Goal: Transaction & Acquisition: Purchase product/service

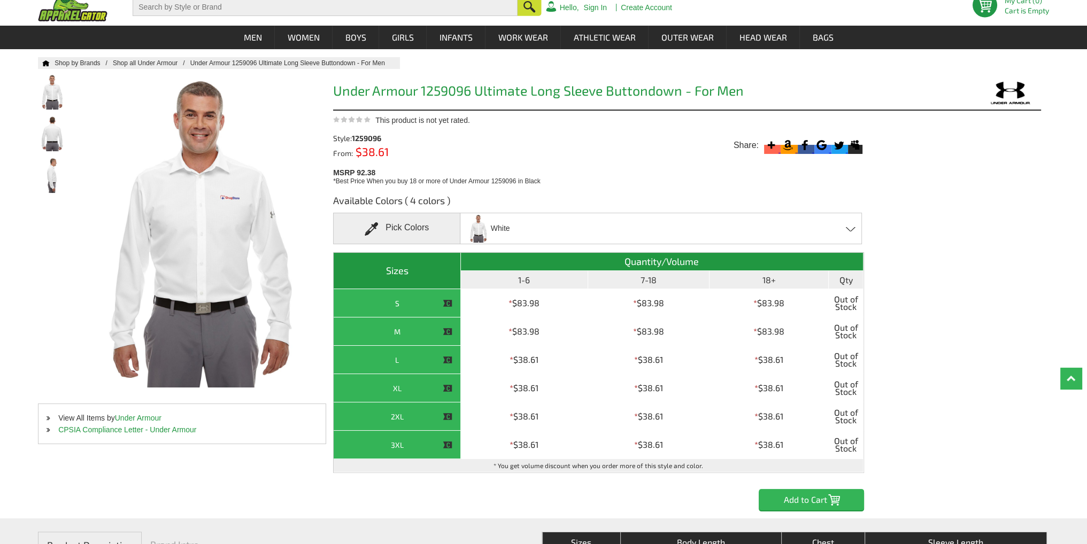
scroll to position [53, 0]
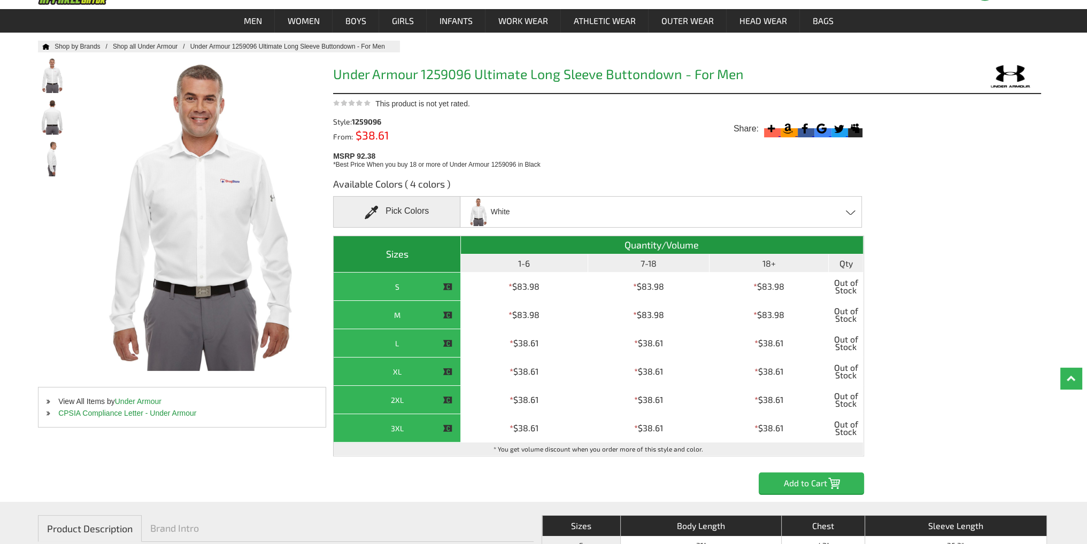
click at [643, 208] on div "White Black - Closeout Graphite - Closeout Midnight Navy - Closeout White - Clo…" at bounding box center [661, 212] width 402 height 32
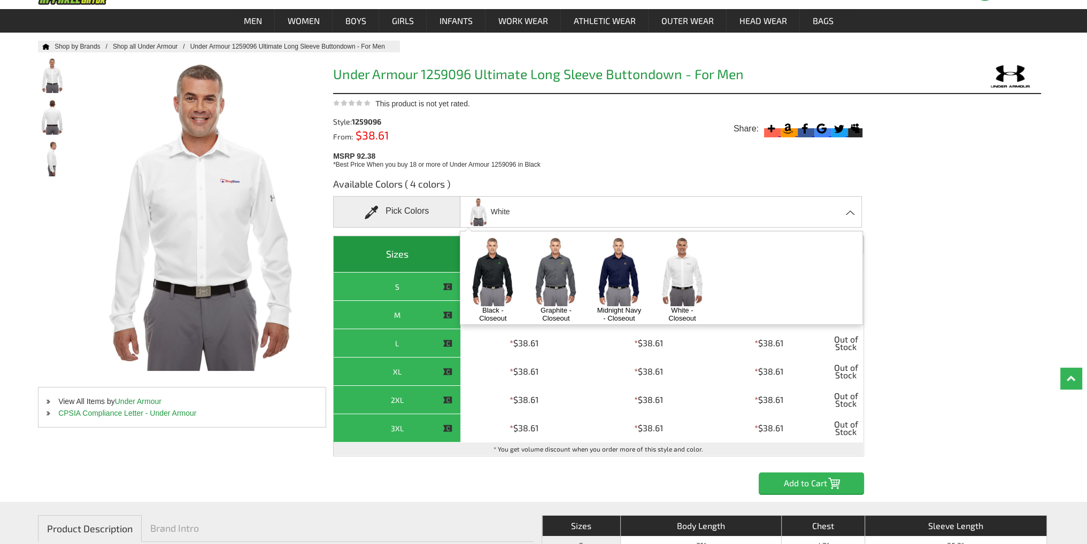
click at [615, 285] on img at bounding box center [619, 271] width 56 height 70
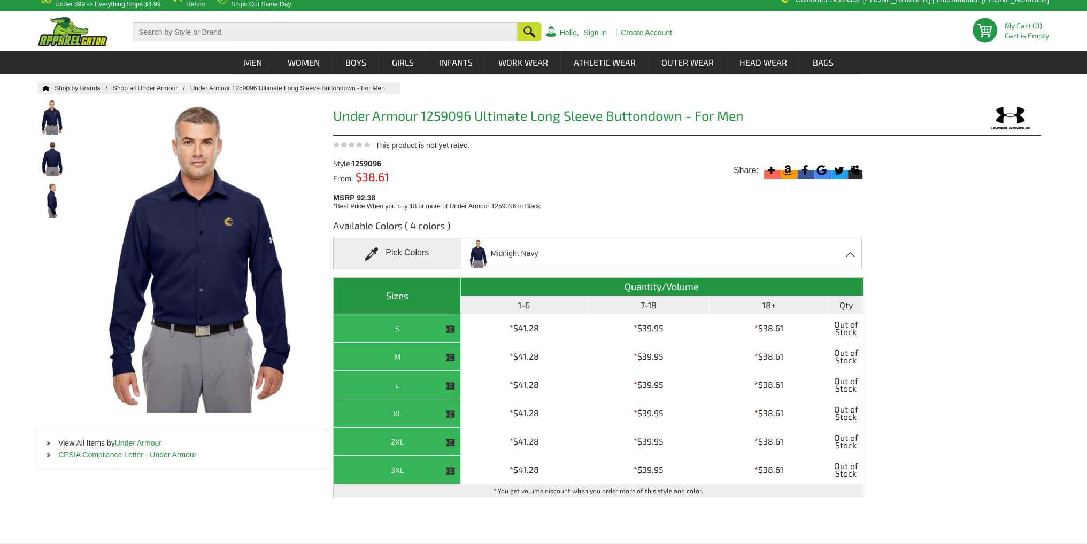
scroll to position [0, 0]
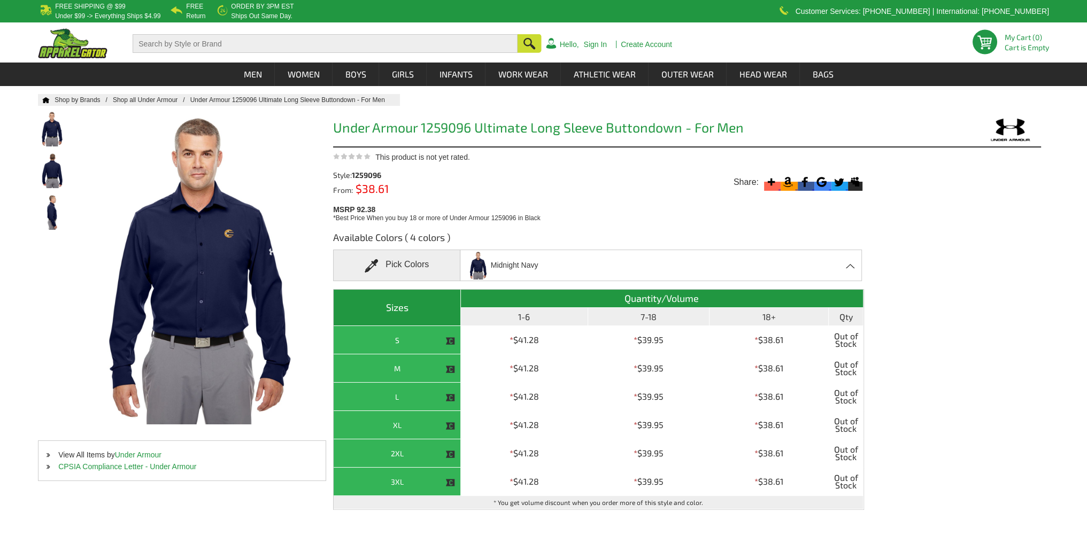
click at [608, 263] on div "Midnight Navy Black - Closeout Graphite - Closeout Midnight Navy - Closeout Whi…" at bounding box center [661, 266] width 402 height 32
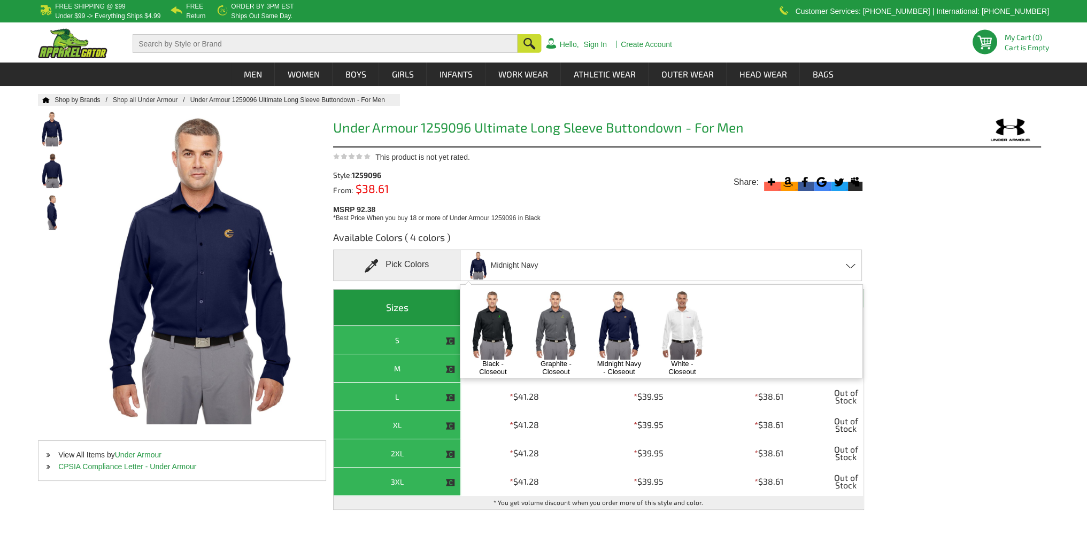
click at [556, 327] on img at bounding box center [556, 325] width 56 height 70
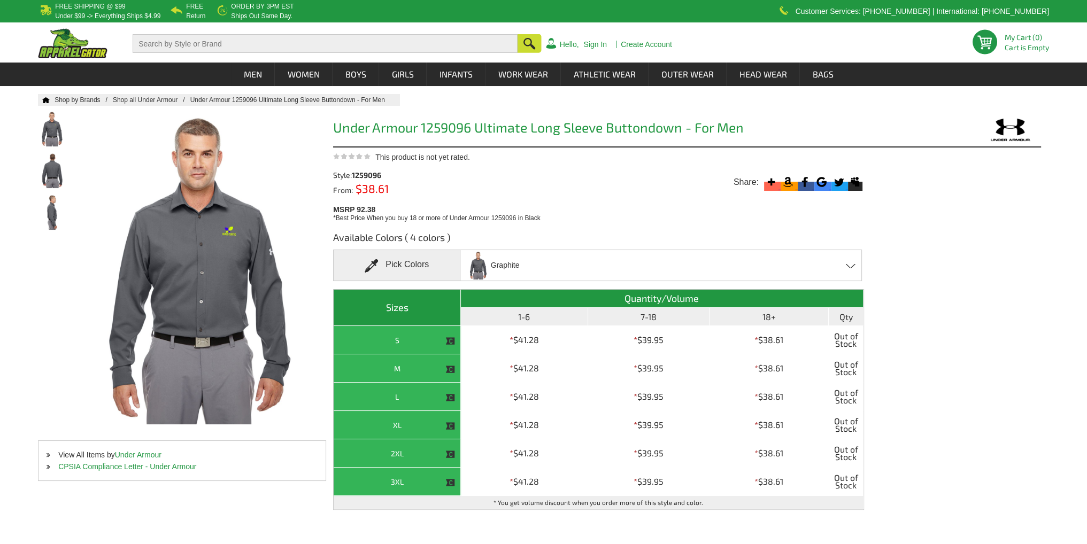
click at [541, 257] on div "Graphite Black - Closeout Graphite - Closeout Midnight Navy - Closeout White - …" at bounding box center [661, 266] width 402 height 32
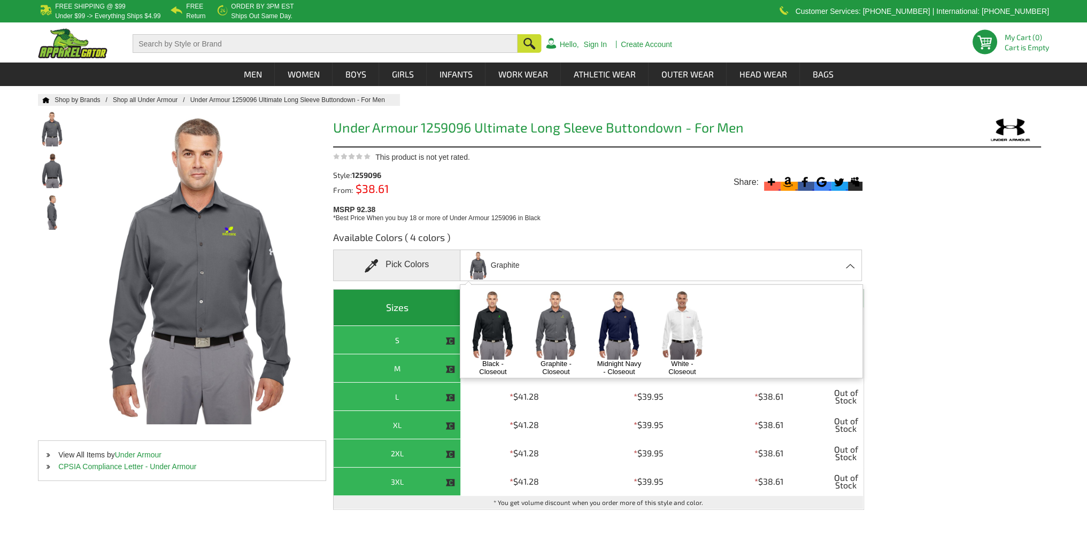
click at [618, 341] on img at bounding box center [619, 325] width 56 height 70
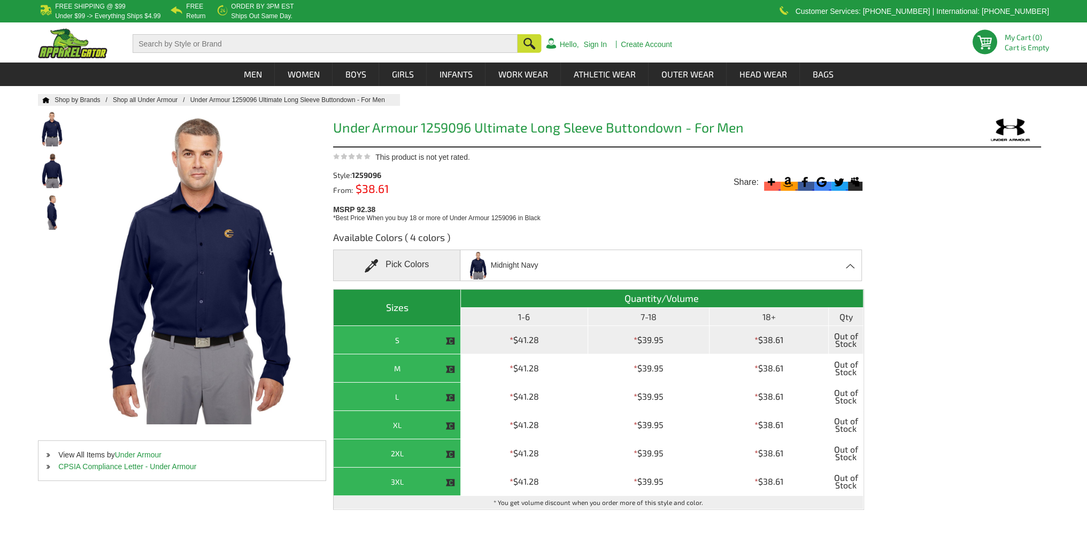
click at [400, 340] on th "S" at bounding box center [397, 340] width 127 height 28
click at [549, 343] on td "* $41.28" at bounding box center [524, 340] width 127 height 28
click at [425, 336] on th "S" at bounding box center [397, 340] width 127 height 28
drag, startPoint x: 451, startPoint y: 341, endPoint x: 448, endPoint y: 326, distance: 14.8
click at [452, 341] on img at bounding box center [450, 341] width 10 height 10
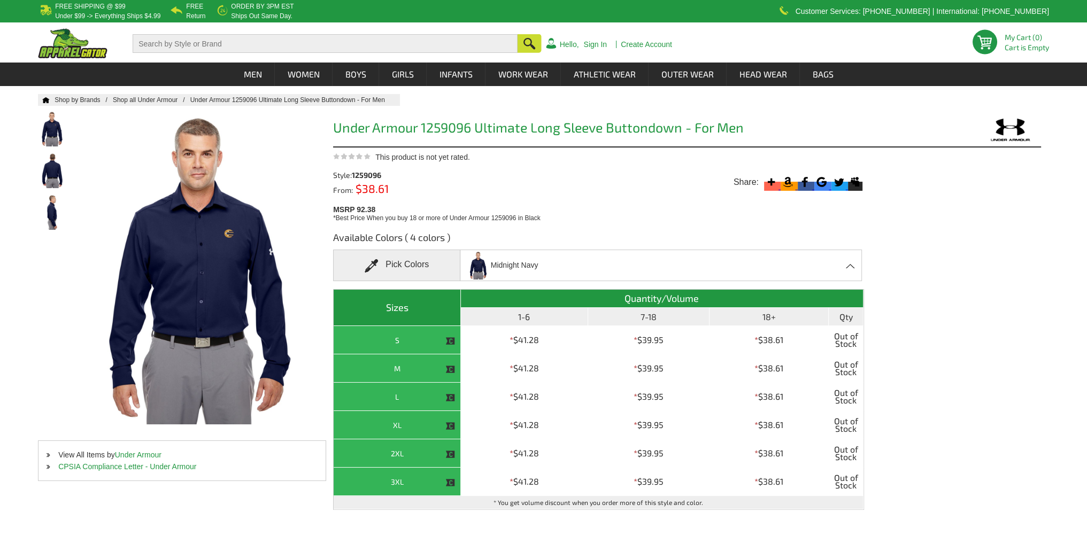
click at [419, 266] on div "Pick Colors" at bounding box center [396, 266] width 127 height 32
click at [376, 260] on span at bounding box center [375, 265] width 21 height 13
click at [364, 200] on div "Style: 1259096 From: $38.61 5 Star (18) 78% 4 Star (5) 22% 3 Star 0% 2 Star 0% …" at bounding box center [601, 192] width 536 height 62
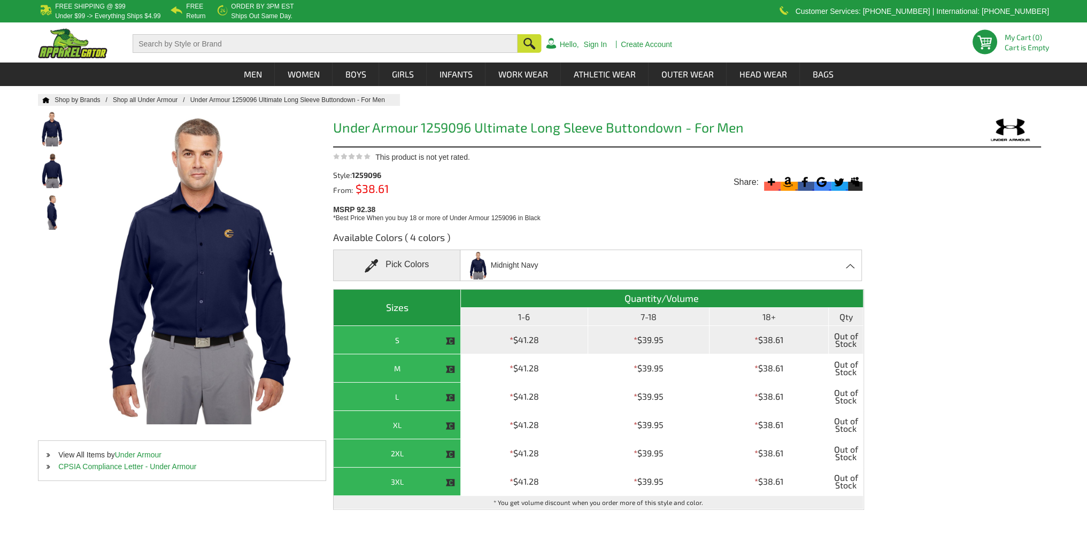
click at [766, 334] on td "* $38.61" at bounding box center [769, 340] width 119 height 28
drag, startPoint x: 767, startPoint y: 336, endPoint x: 818, endPoint y: 342, distance: 51.1
click at [767, 336] on td "* $38.61" at bounding box center [769, 340] width 119 height 28
click at [835, 342] on span "Out of Stock" at bounding box center [845, 340] width 28 height 22
click at [842, 342] on span "Out of Stock" at bounding box center [845, 340] width 28 height 22
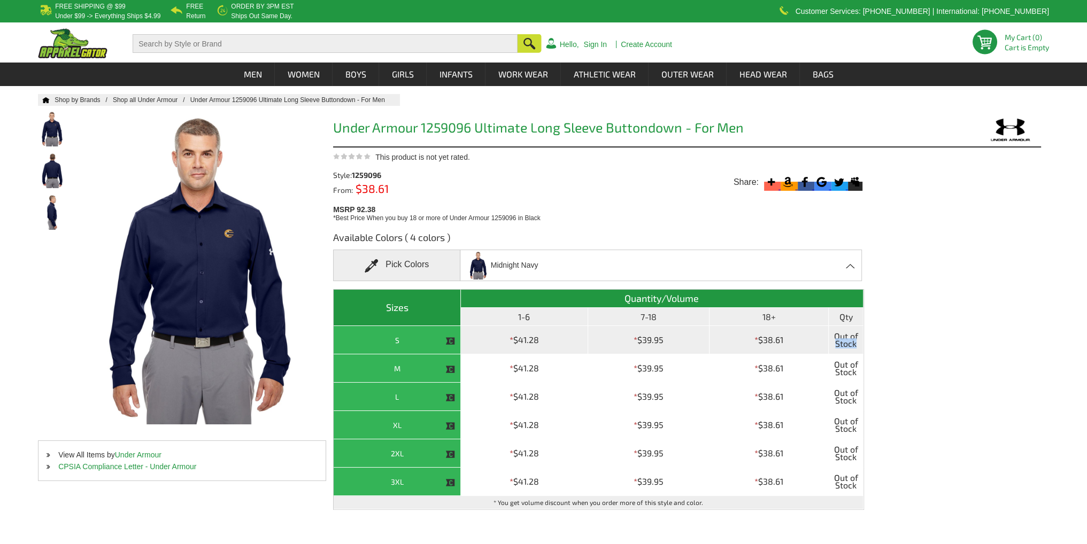
click at [842, 342] on span "Out of Stock" at bounding box center [845, 340] width 28 height 22
click at [438, 341] on th "S" at bounding box center [397, 340] width 127 height 28
click at [446, 341] on img at bounding box center [450, 341] width 10 height 10
click at [448, 342] on img at bounding box center [450, 341] width 10 height 10
drag, startPoint x: 448, startPoint y: 342, endPoint x: 451, endPoint y: 352, distance: 11.3
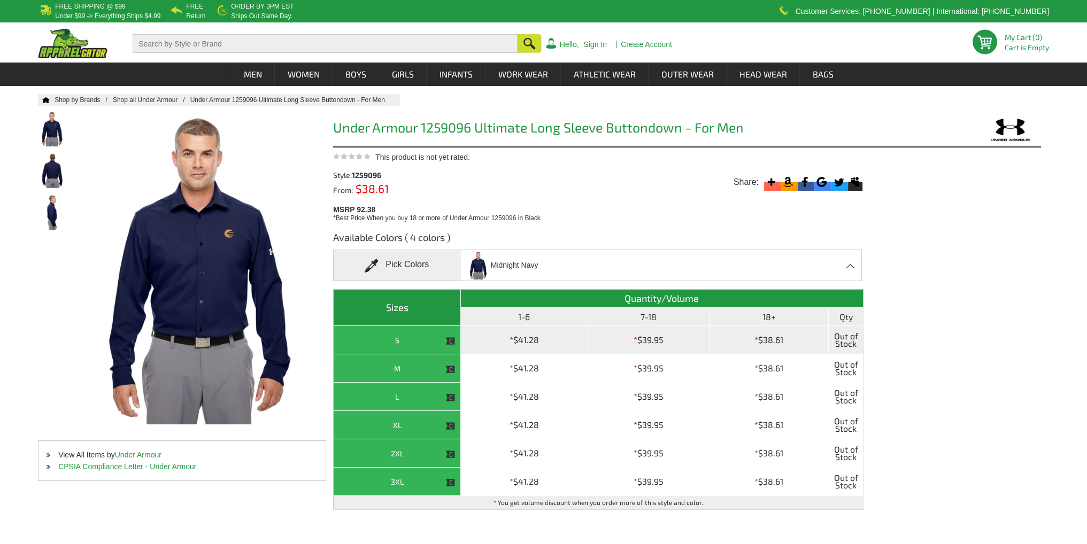
click at [449, 343] on img at bounding box center [450, 341] width 10 height 10
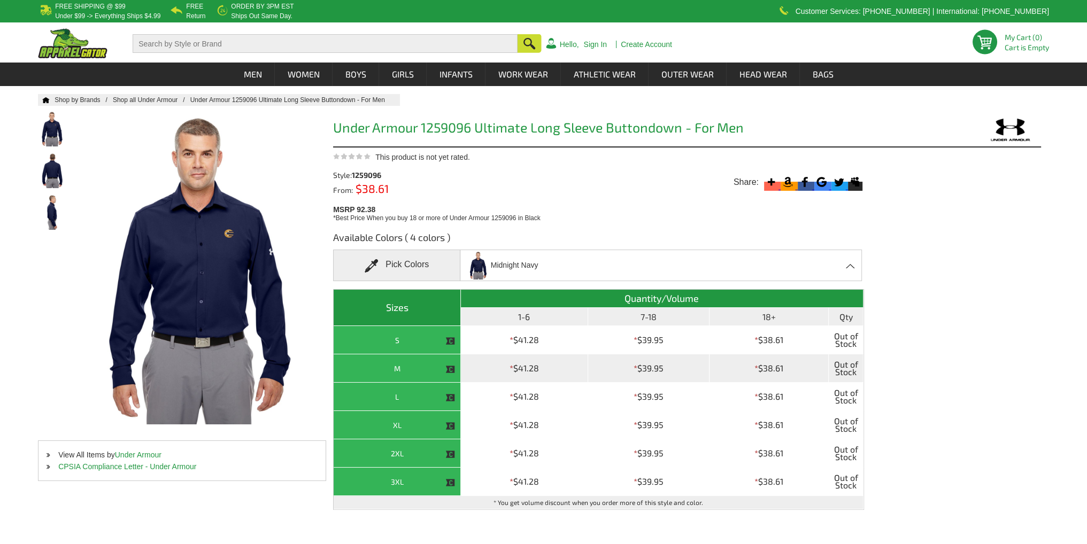
click at [453, 364] on th "M" at bounding box center [397, 368] width 127 height 28
click at [450, 375] on th "M" at bounding box center [397, 368] width 127 height 28
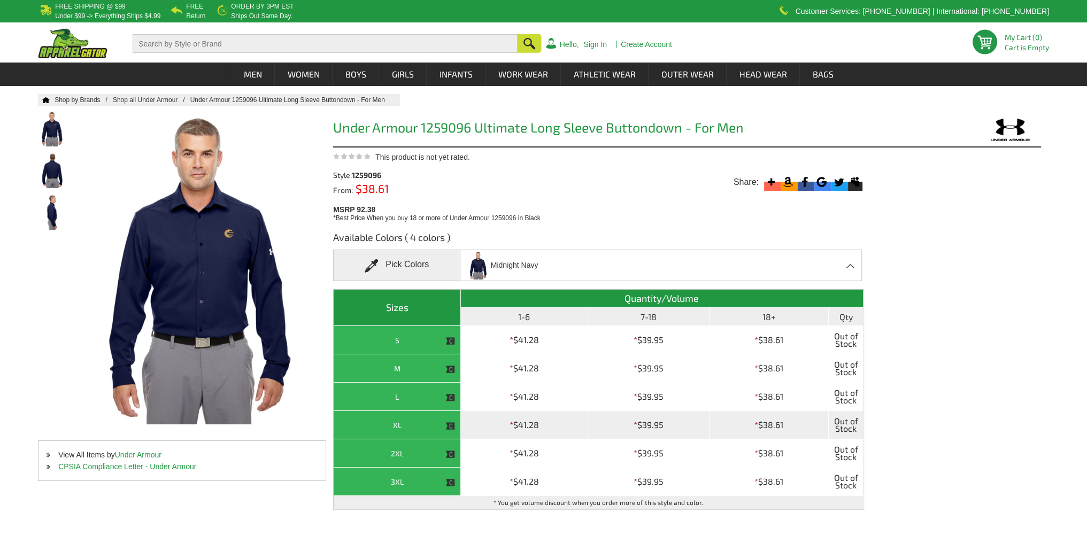
drag, startPoint x: 449, startPoint y: 400, endPoint x: 453, endPoint y: 428, distance: 27.6
click at [450, 410] on tbody "S * $41.28 * $39.95 * $38.61 Out of Stock M * $41.28 * $39.95 * $38.61 Out of S…" at bounding box center [599, 417] width 530 height 183
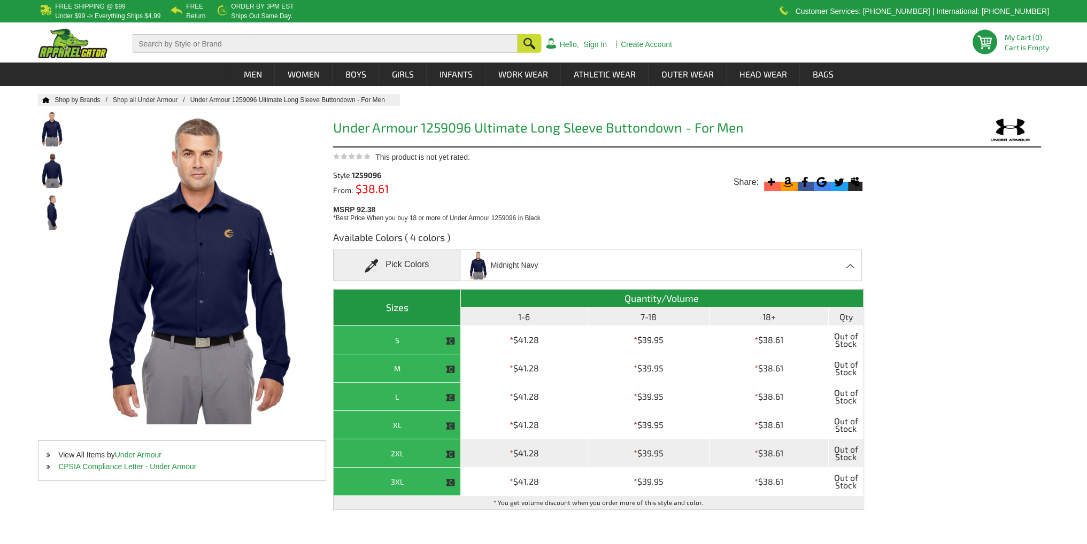
click at [456, 465] on th "2XL" at bounding box center [397, 454] width 127 height 28
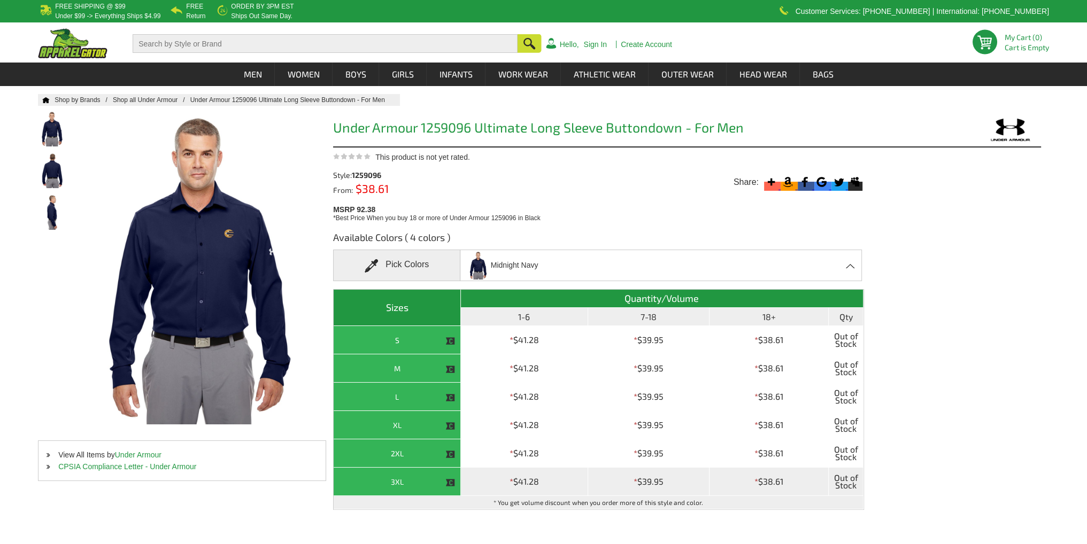
click at [458, 473] on th "3XL" at bounding box center [397, 482] width 127 height 28
drag, startPoint x: 460, startPoint y: 476, endPoint x: 498, endPoint y: 483, distance: 38.6
click at [461, 477] on tr "3XL * $41.28 * $39.95 * $38.61 Out of Stock" at bounding box center [599, 482] width 530 height 28
click at [558, 488] on td "* $41.28" at bounding box center [524, 482] width 127 height 28
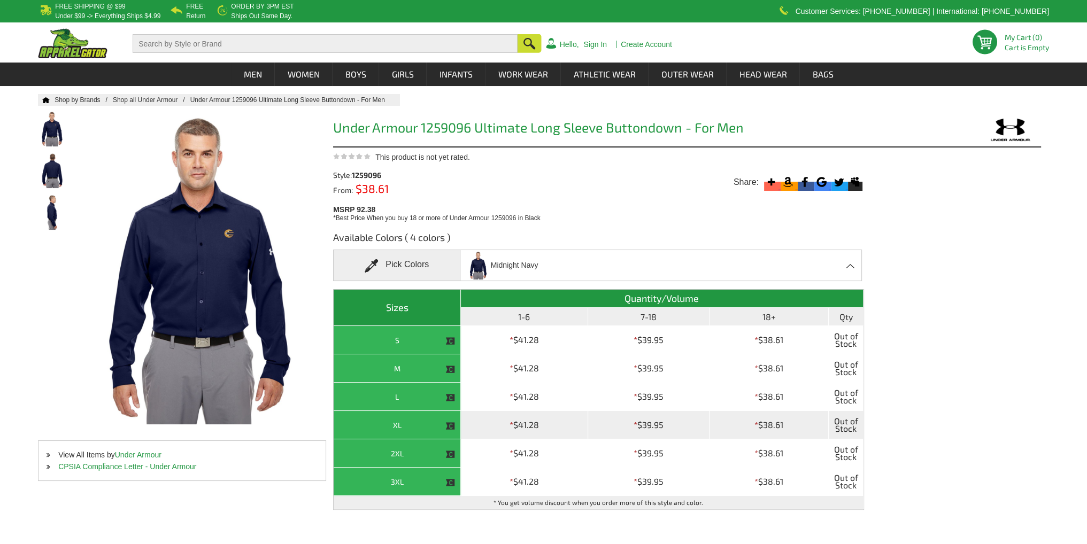
click at [540, 417] on td "* $41.28" at bounding box center [524, 425] width 127 height 28
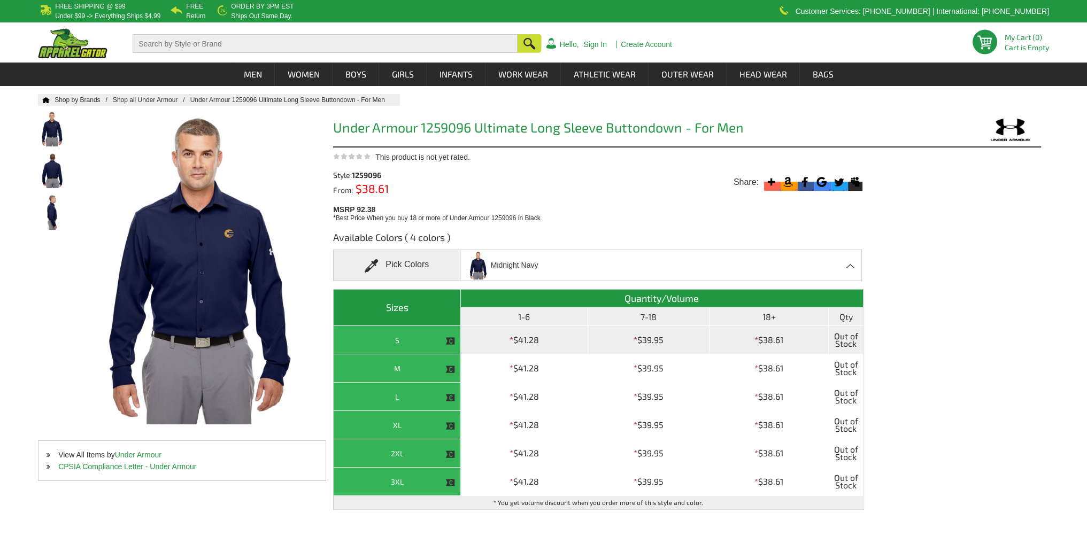
click at [521, 326] on td "* $41.28" at bounding box center [524, 340] width 127 height 28
click at [524, 329] on td "* $41.28" at bounding box center [524, 340] width 127 height 28
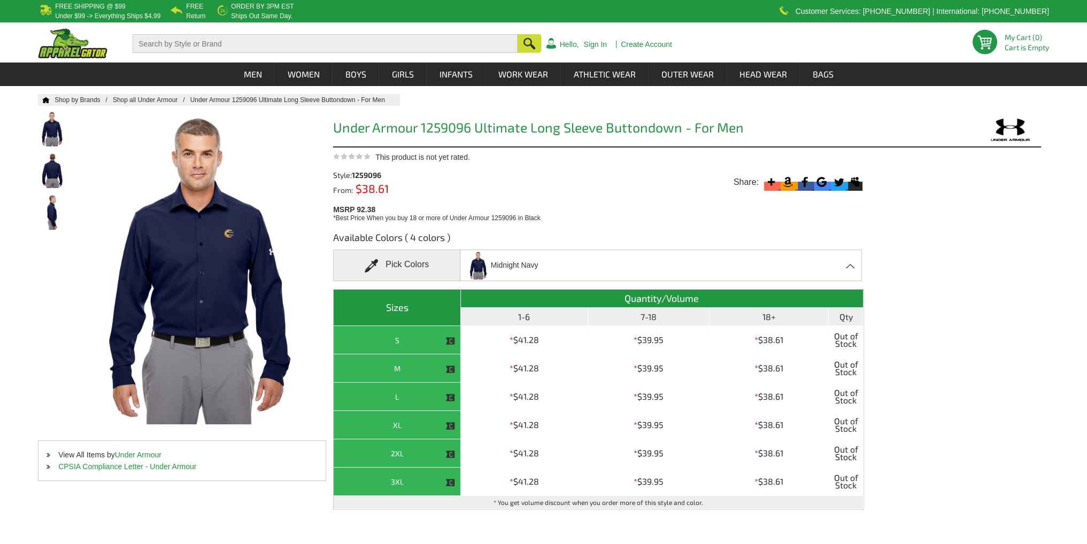
click at [431, 260] on div "Pick Colors" at bounding box center [396, 266] width 127 height 32
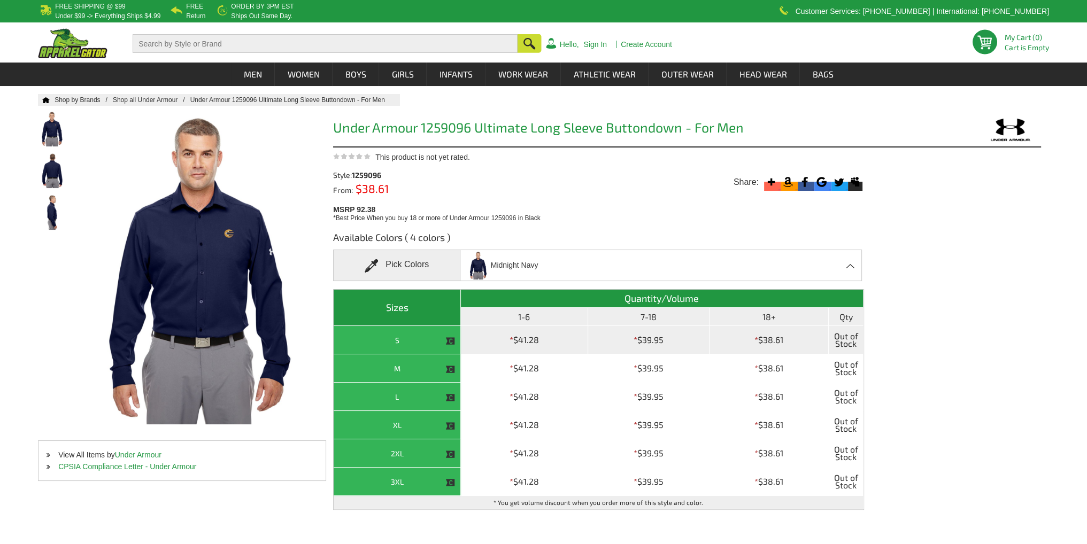
click at [853, 341] on span "Out of Stock" at bounding box center [845, 340] width 28 height 22
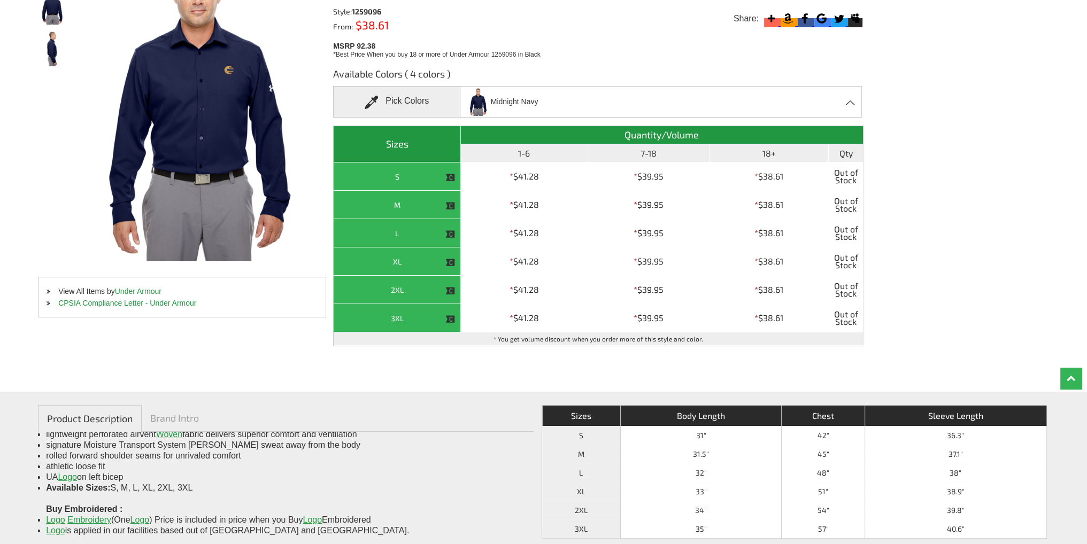
scroll to position [107, 0]
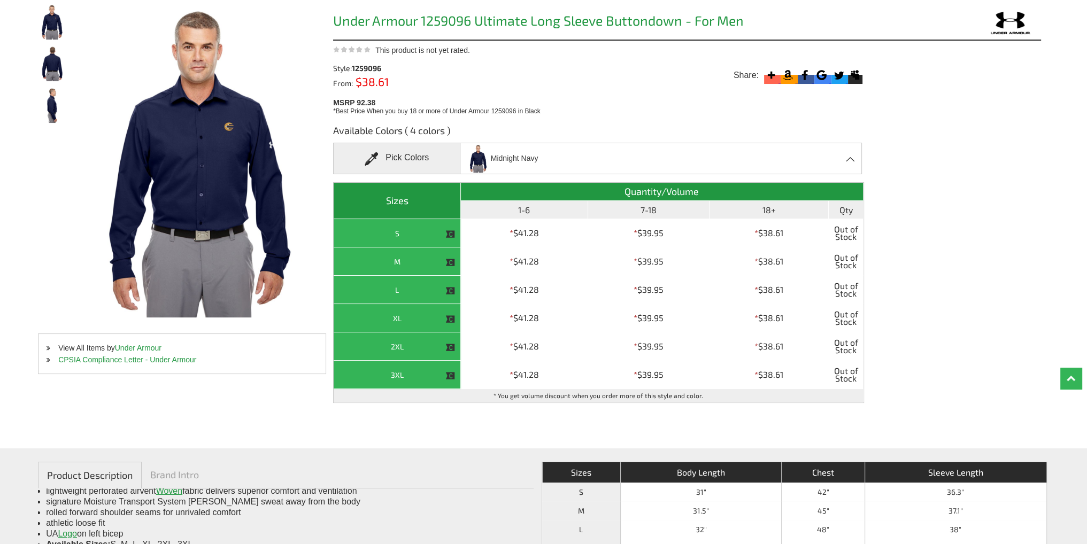
click at [667, 161] on div "Midnight Navy Black - Closeout Graphite - Closeout Midnight Navy - Closeout Whi…" at bounding box center [661, 159] width 402 height 32
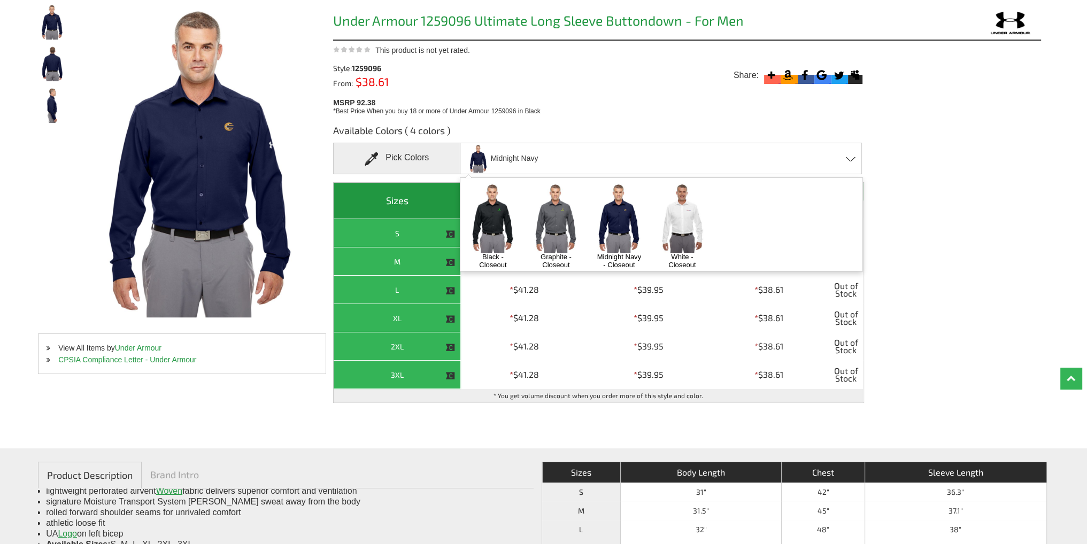
click at [543, 221] on img at bounding box center [556, 218] width 56 height 70
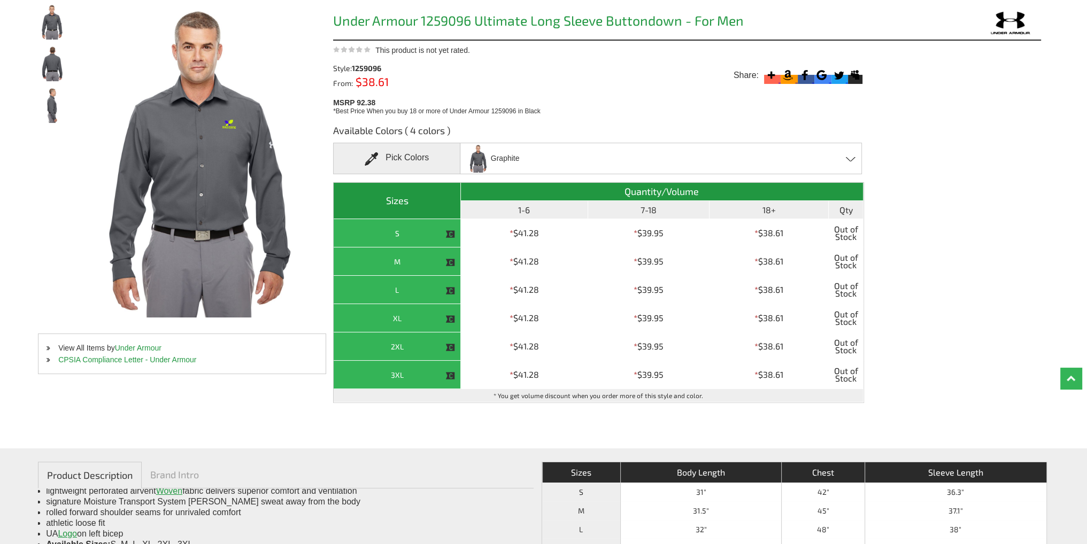
click at [577, 157] on div "Graphite Black - Closeout Graphite - Closeout Midnight Navy - Closeout White - …" at bounding box center [661, 159] width 402 height 32
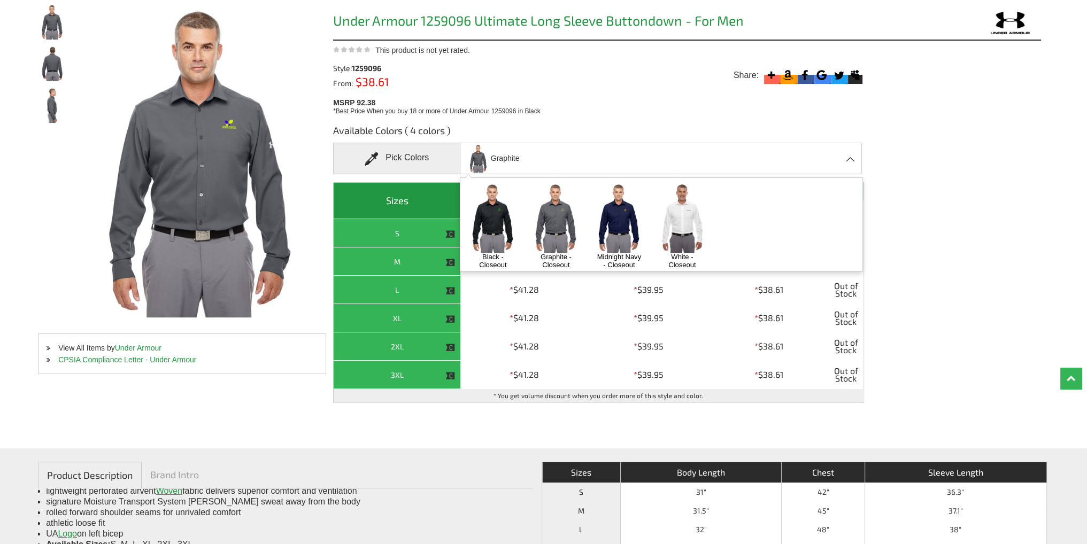
click at [698, 232] on img at bounding box center [682, 218] width 56 height 70
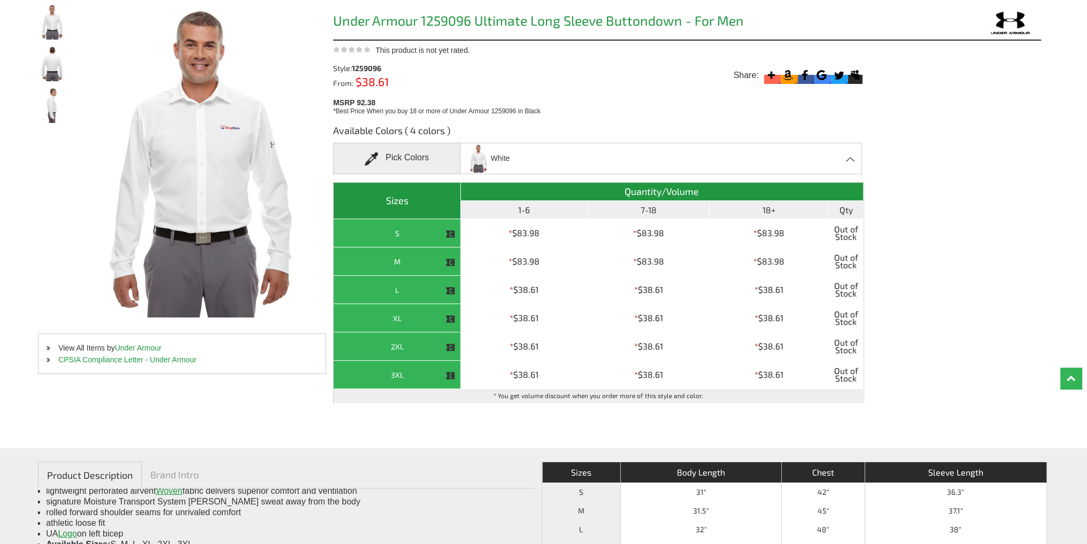
click at [614, 163] on div "White Black - Closeout Graphite - Closeout Midnight Navy - Closeout White - Clo…" at bounding box center [661, 159] width 402 height 32
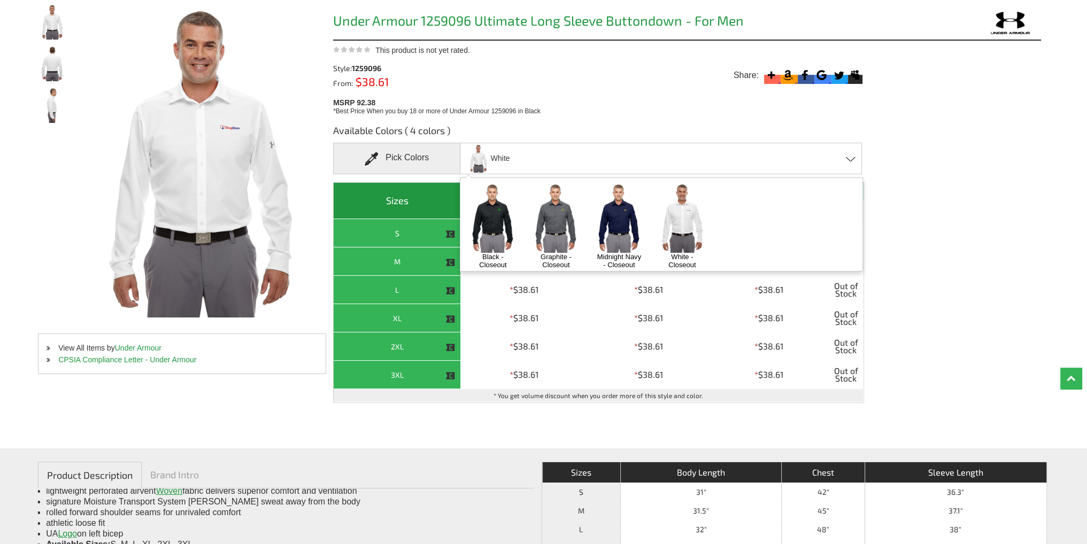
click at [612, 229] on img at bounding box center [619, 218] width 56 height 70
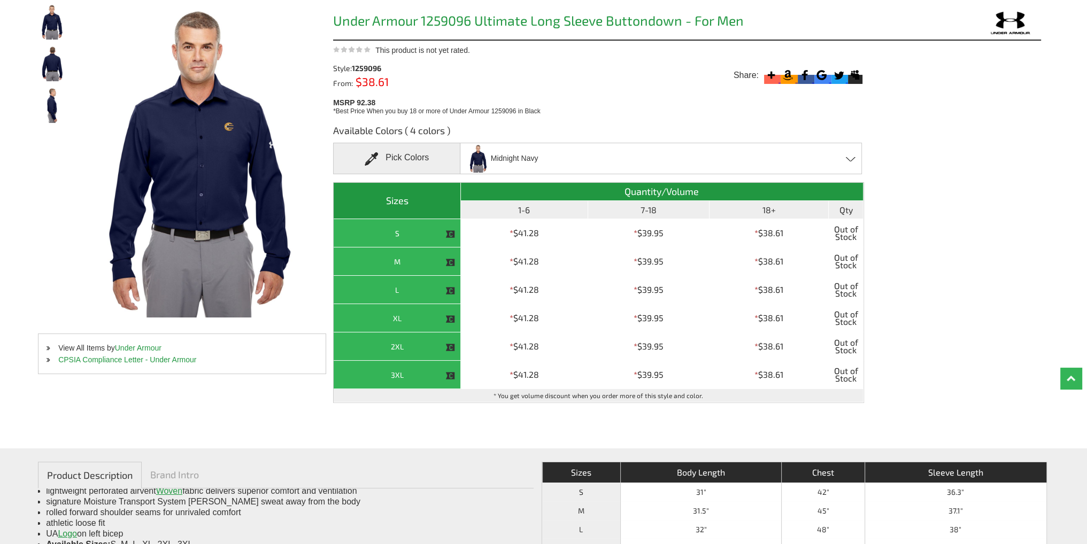
click at [586, 157] on div "Midnight Navy Black - Closeout Graphite - Closeout Midnight Navy - Closeout Whi…" at bounding box center [661, 159] width 402 height 32
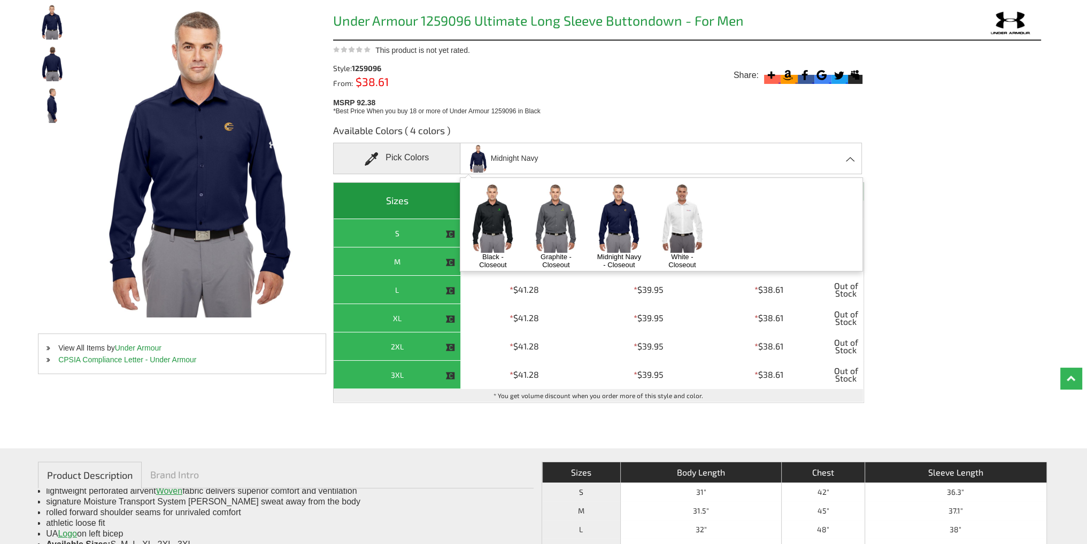
click at [564, 211] on img at bounding box center [556, 218] width 56 height 70
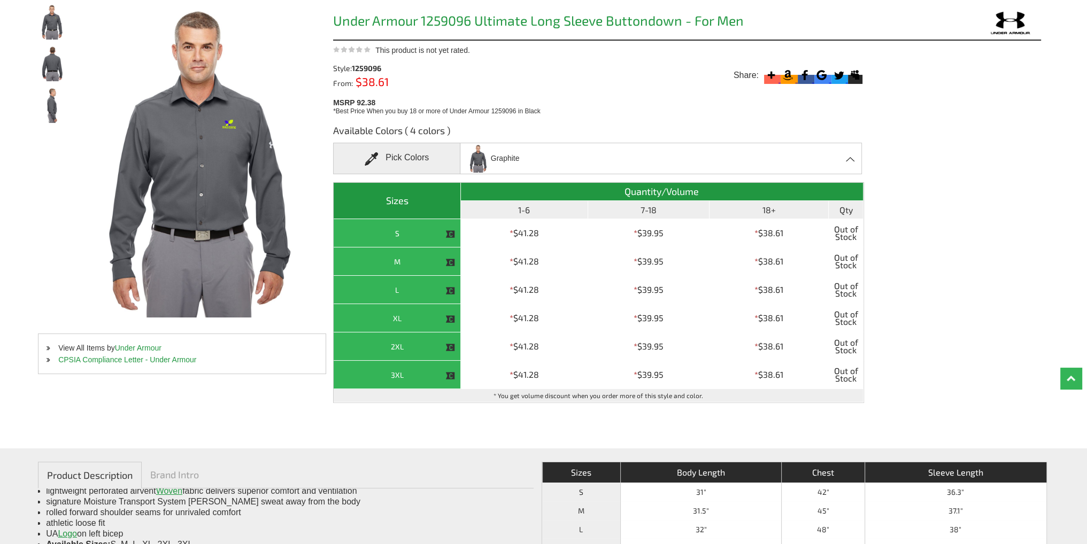
click at [542, 157] on div "Graphite Black - Closeout Graphite - Closeout Midnight Navy - Closeout White - …" at bounding box center [661, 159] width 402 height 32
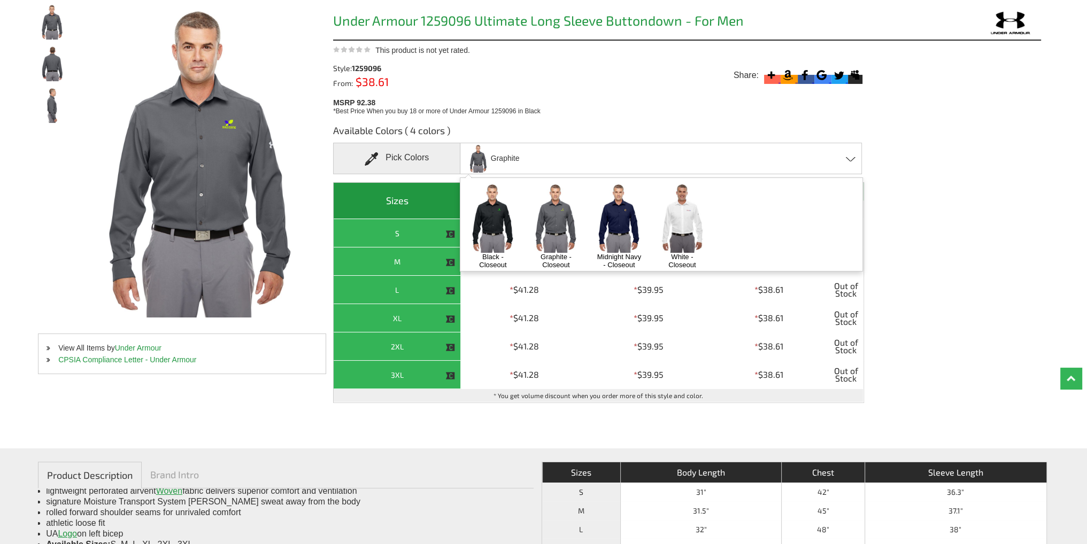
click at [511, 220] on img at bounding box center [493, 218] width 56 height 70
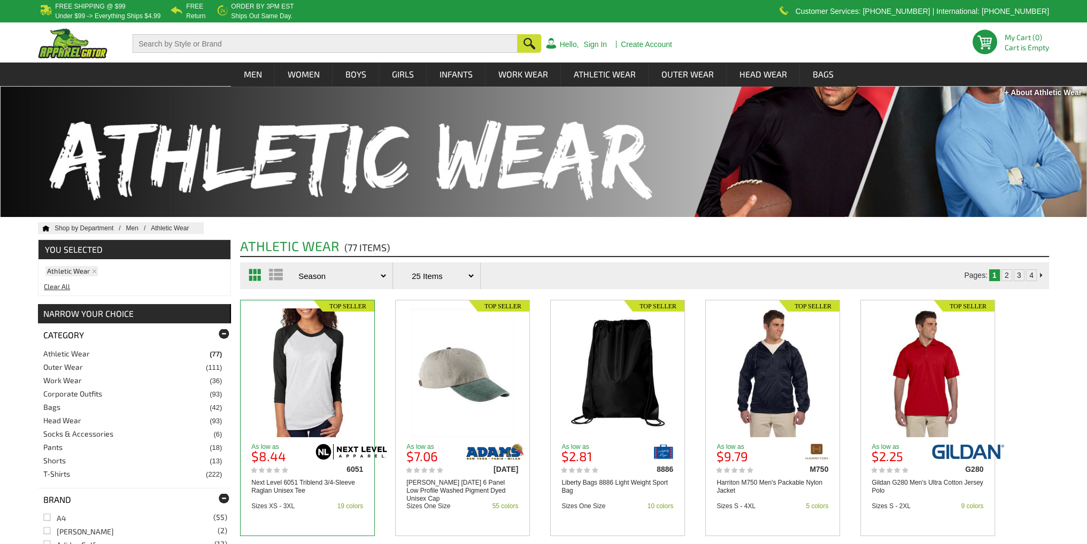
click at [338, 376] on img at bounding box center [307, 373] width 103 height 129
